Goal: Subscribe to service/newsletter

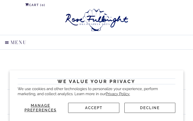
type input "kGZEhzjUSCgA"
type input "[EMAIL_ADDRESS][DOMAIN_NAME]"
type input "oerDjVAYlAlfD"
type input "[EMAIL_ADDRESS][DOMAIN_NAME]"
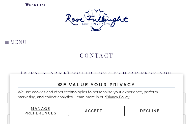
type input "ZXhVfSVPGYR"
type input "[EMAIL_ADDRESS][DOMAIN_NAME]"
type input "wnFsZKdLid"
type input "[EMAIL_ADDRESS][DOMAIN_NAME]"
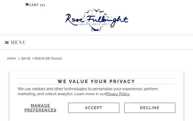
type input "TVVBDztMOSmy"
type input "[EMAIL_ADDRESS][DOMAIN_NAME]"
type input "VNnTxzPXPeG"
type input "[EMAIL_ADDRESS][DOMAIN_NAME]"
